Goal: Task Accomplishment & Management: Manage account settings

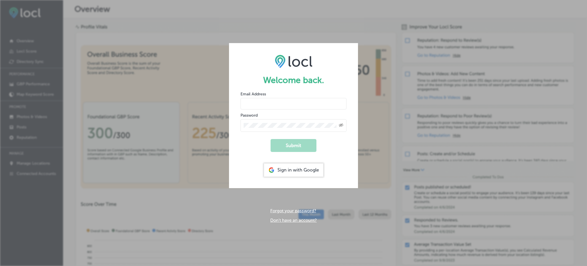
type input "Rabosa"
click at [298, 169] on div "Sign in with Google" at bounding box center [293, 169] width 59 height 13
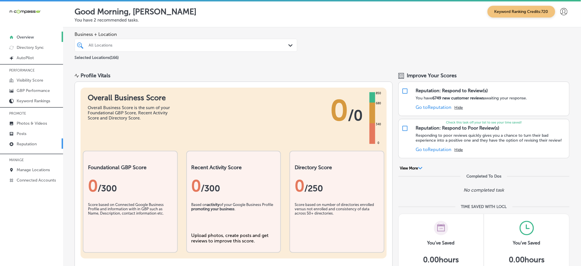
click at [48, 140] on link "Reputation" at bounding box center [31, 143] width 63 height 10
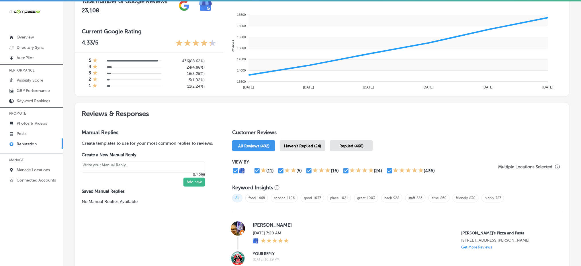
scroll to position [229, 0]
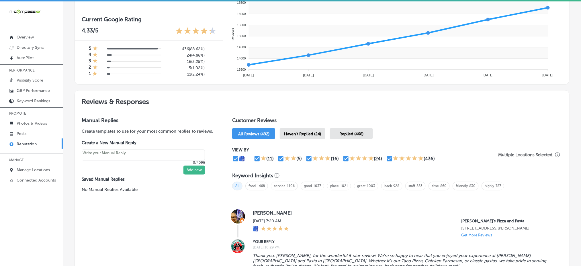
click at [302, 128] on div "Haven't Replied (24)" at bounding box center [303, 133] width 46 height 11
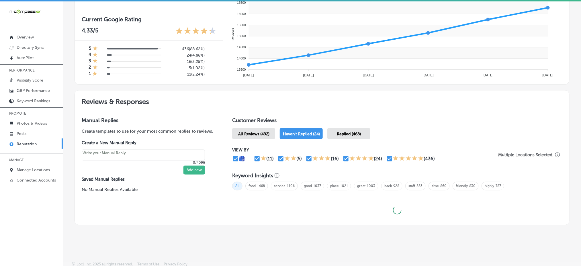
type textarea "x"
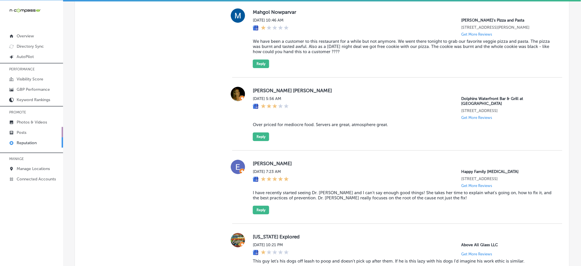
scroll to position [1380, 0]
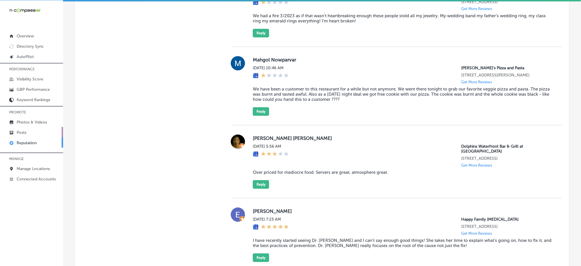
click at [39, 134] on link "Posts" at bounding box center [31, 132] width 63 height 10
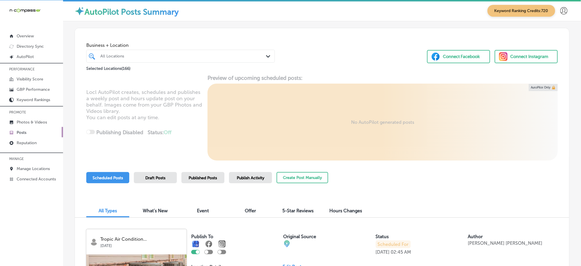
drag, startPoint x: 134, startPoint y: 56, endPoint x: 141, endPoint y: 58, distance: 6.6
click at [135, 56] on div "All Locations" at bounding box center [183, 56] width 166 height 5
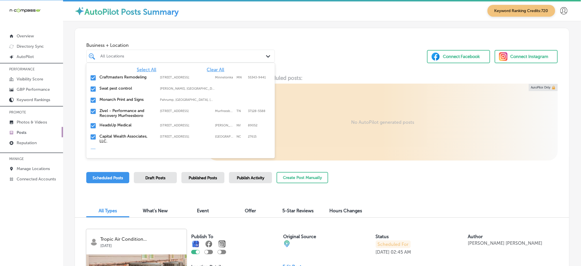
click at [214, 69] on span "Clear All" at bounding box center [215, 69] width 17 height 5
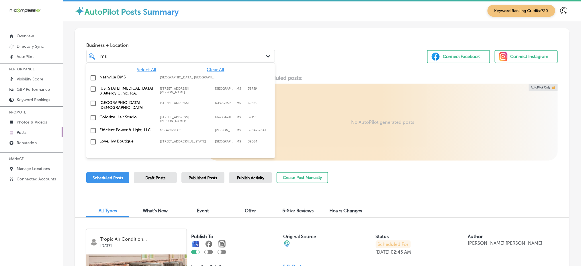
type input "m"
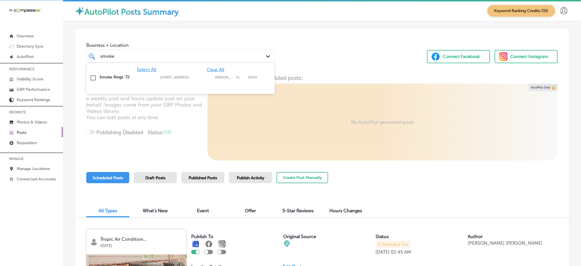
click at [187, 74] on div "Smoke Rings '72 925 North Courtenay Parkway, Merritt Island, FL, 32953 925 Nort…" at bounding box center [181, 77] width 184 height 9
type input "smoke"
click at [330, 66] on div "Business + Location option 925 North Courtenay Parkway, selected. option 925 No…" at bounding box center [322, 50] width 495 height 44
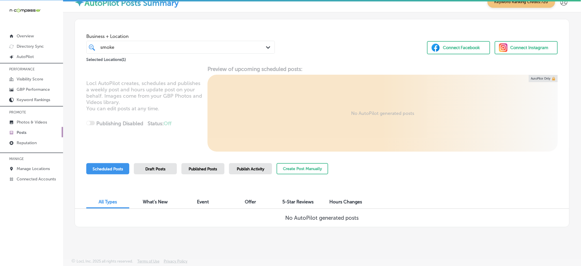
scroll to position [8, 0]
click at [49, 121] on link "Photos & Videos" at bounding box center [31, 121] width 63 height 10
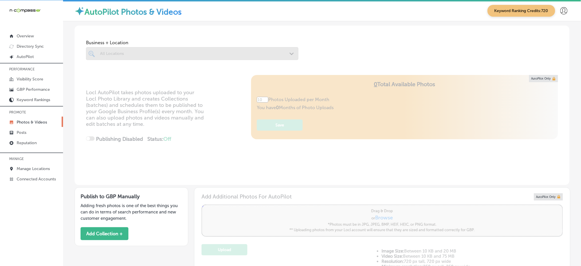
type input "0"
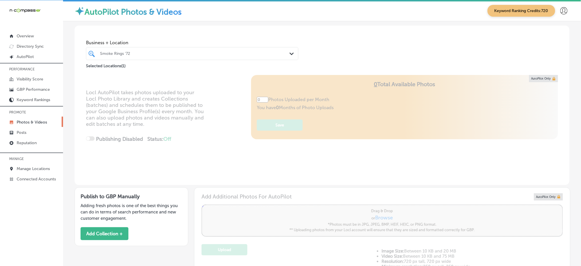
click at [171, 55] on div "Smoke Rings '72" at bounding box center [195, 53] width 190 height 5
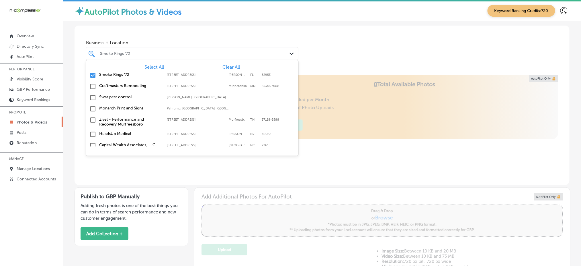
click at [171, 55] on div "Smoke Rings '72" at bounding box center [195, 53] width 190 height 5
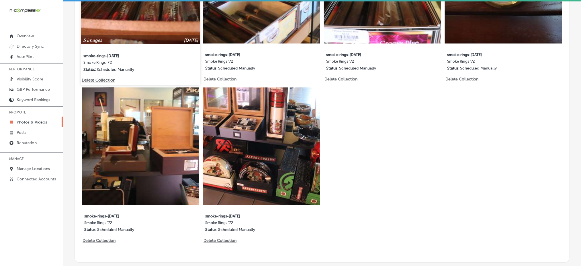
scroll to position [356, 0]
